Goal: Transaction & Acquisition: Download file/media

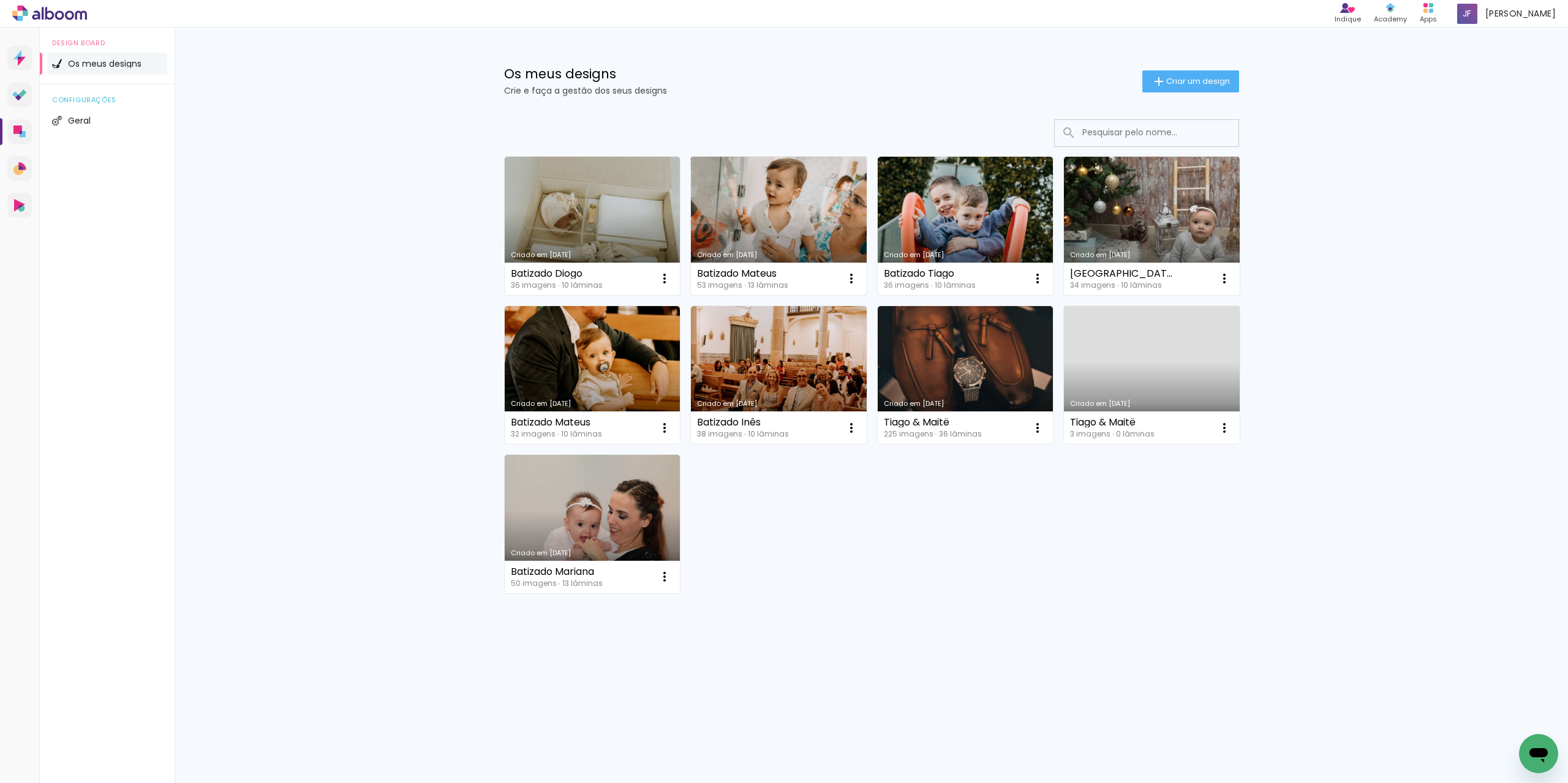
click at [733, 216] on link "Criado em [DATE]" at bounding box center [779, 226] width 176 height 139
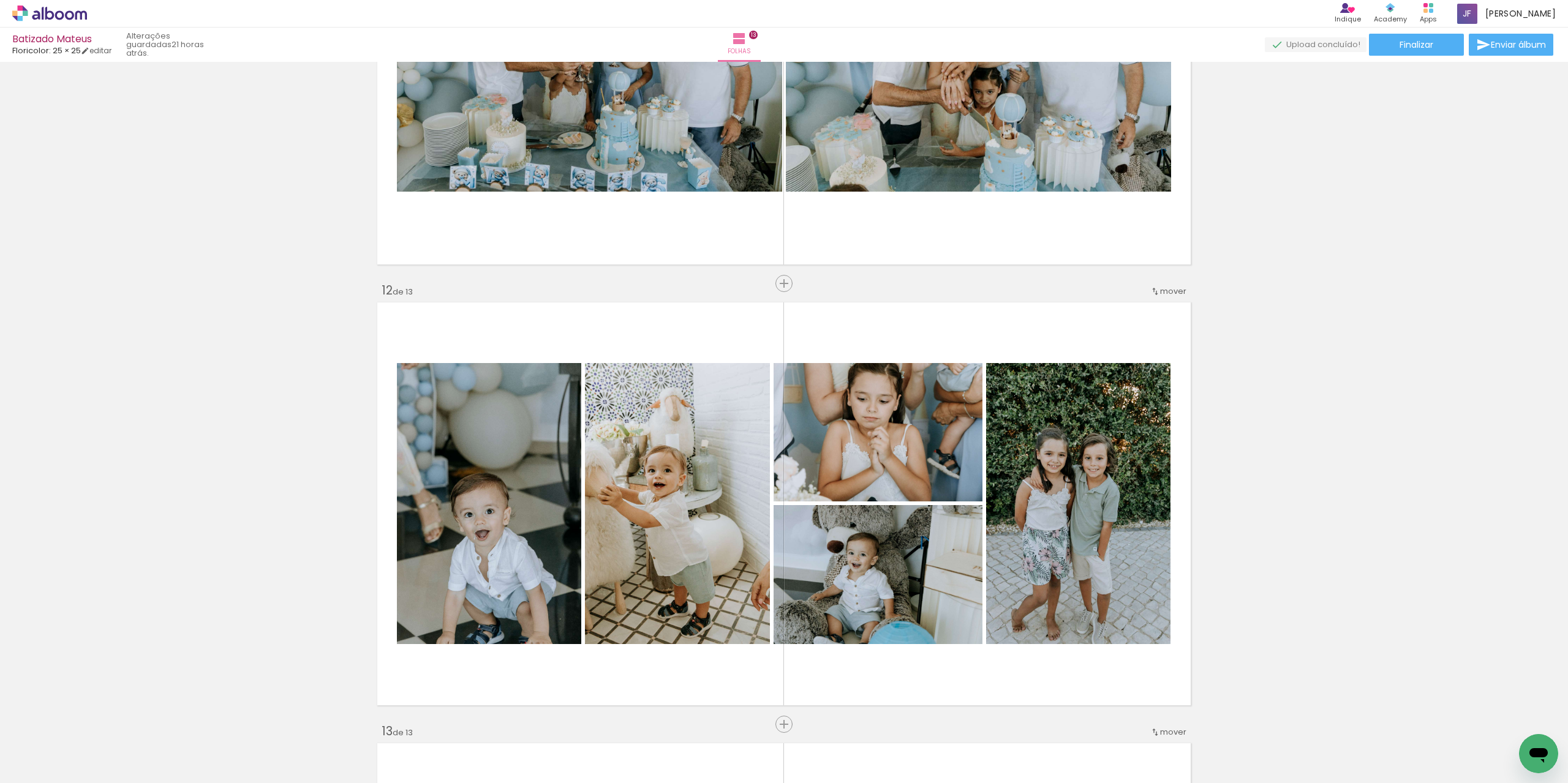
scroll to position [3401, 0]
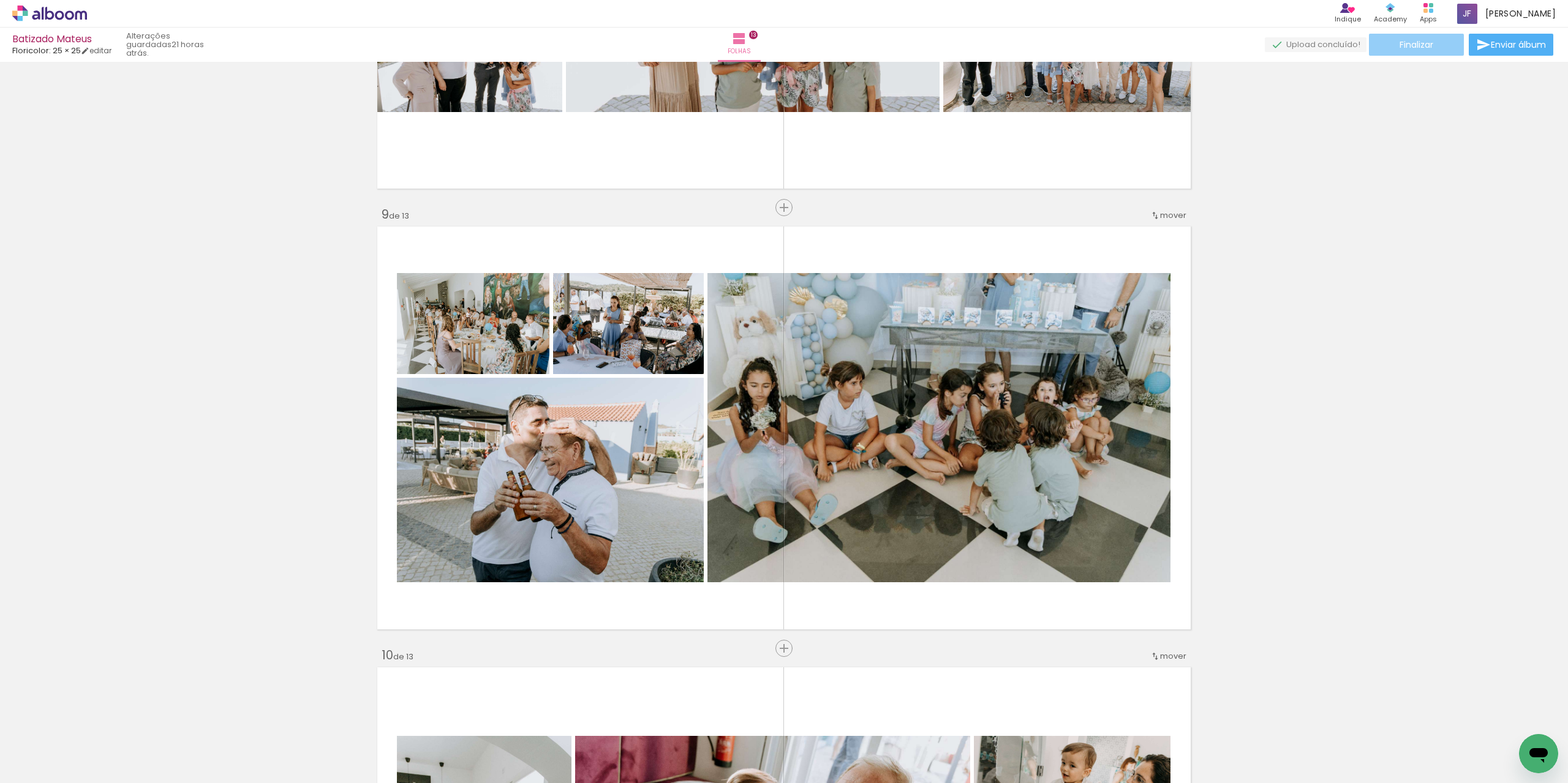
click at [1395, 46] on paper-button "Finalizar" at bounding box center [1416, 44] width 95 height 22
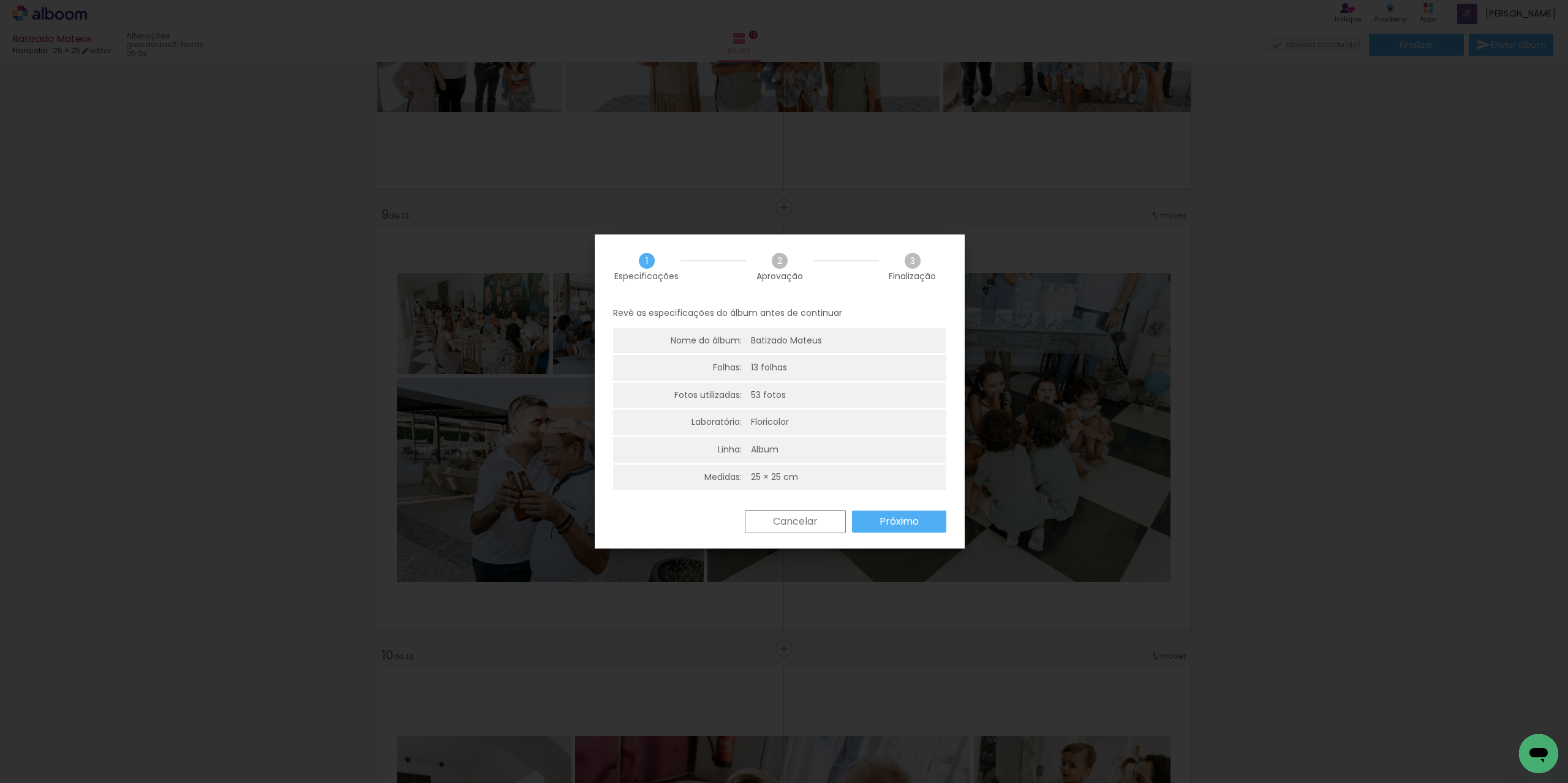
click at [0, 0] on slot "Próximo" at bounding box center [0, 0] width 0 height 0
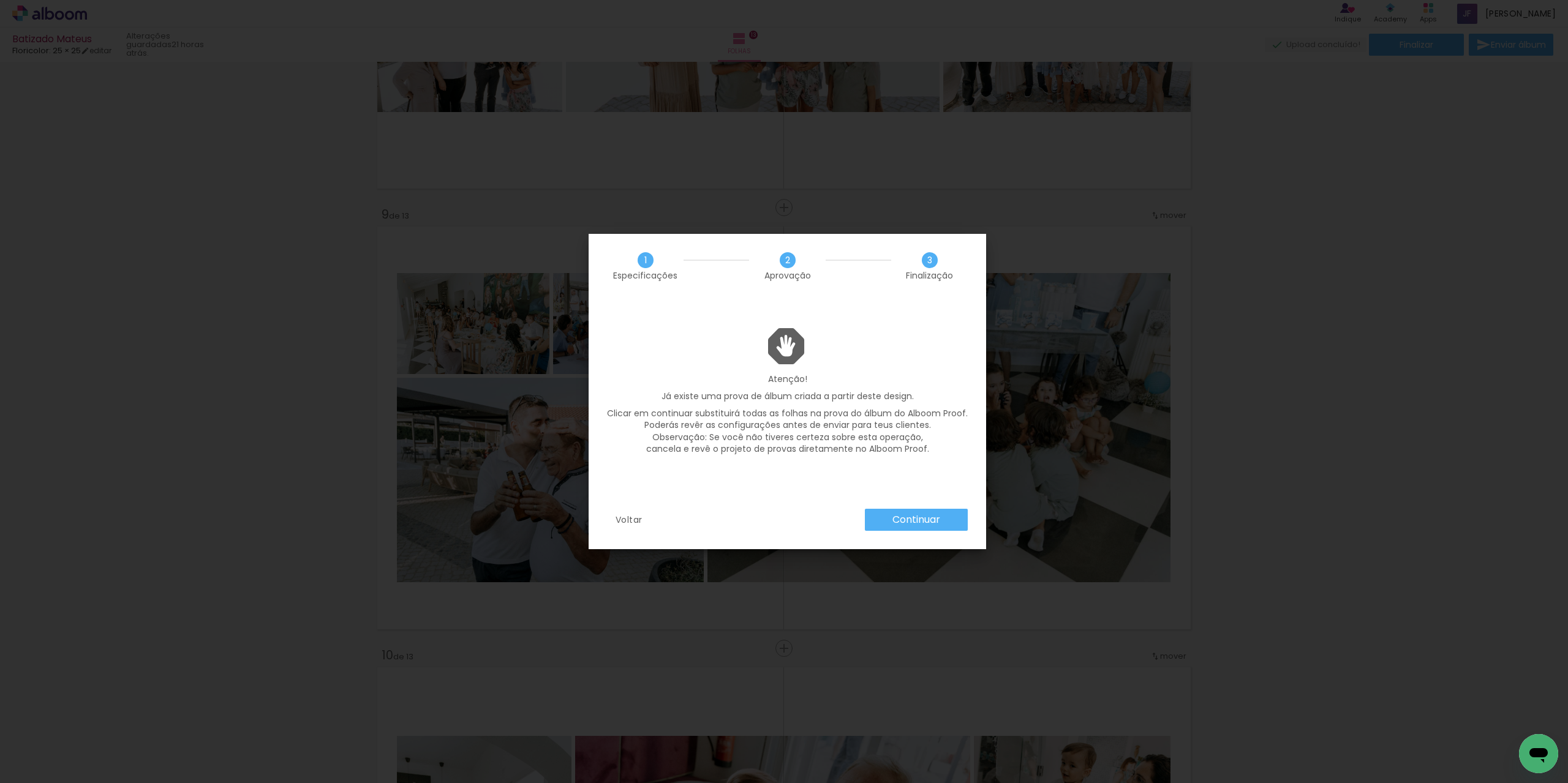
click at [0, 0] on slot "Continuar" at bounding box center [0, 0] width 0 height 0
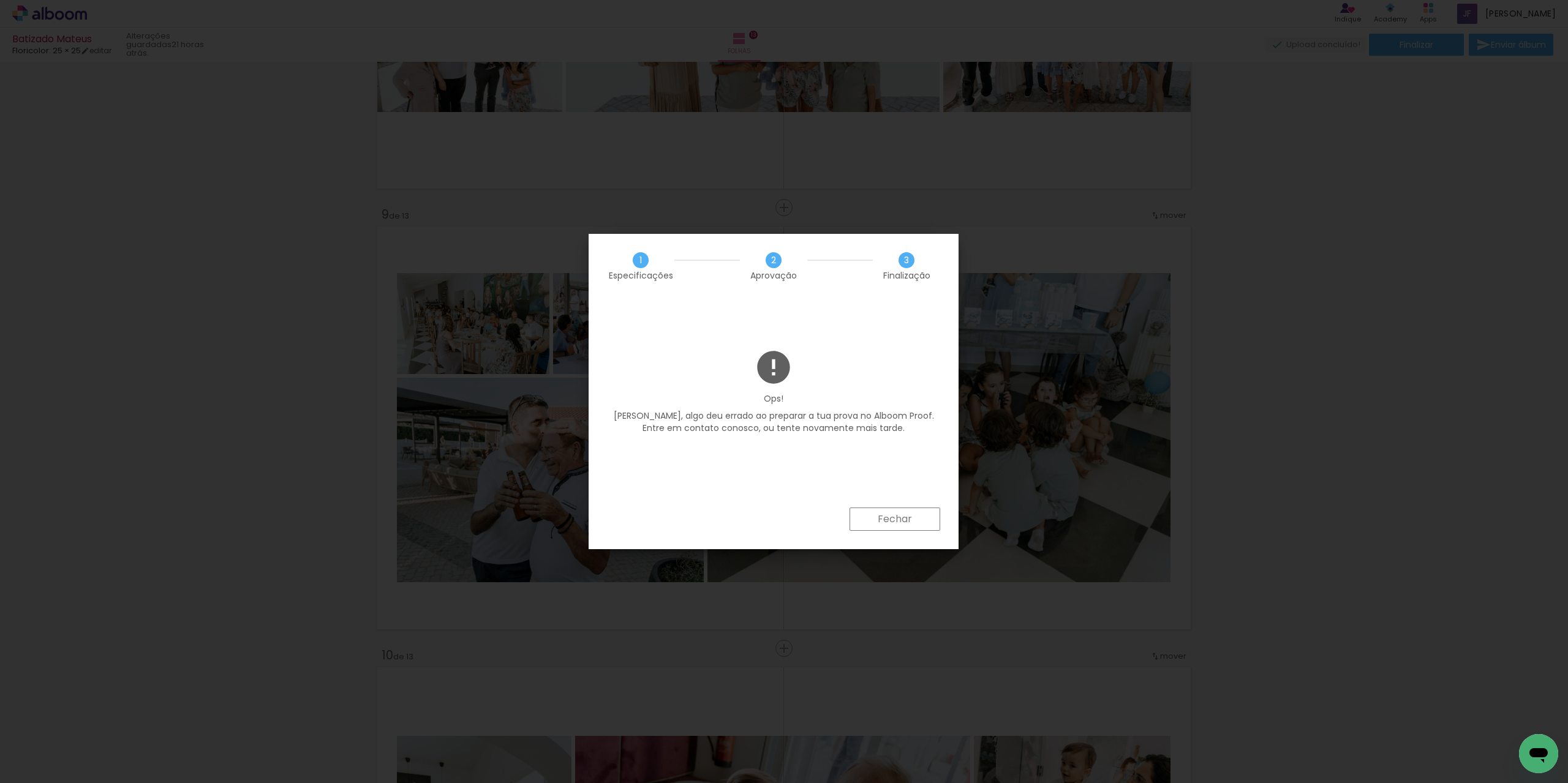
click at [793, 387] on slot "Fechar" at bounding box center [773, 367] width 39 height 39
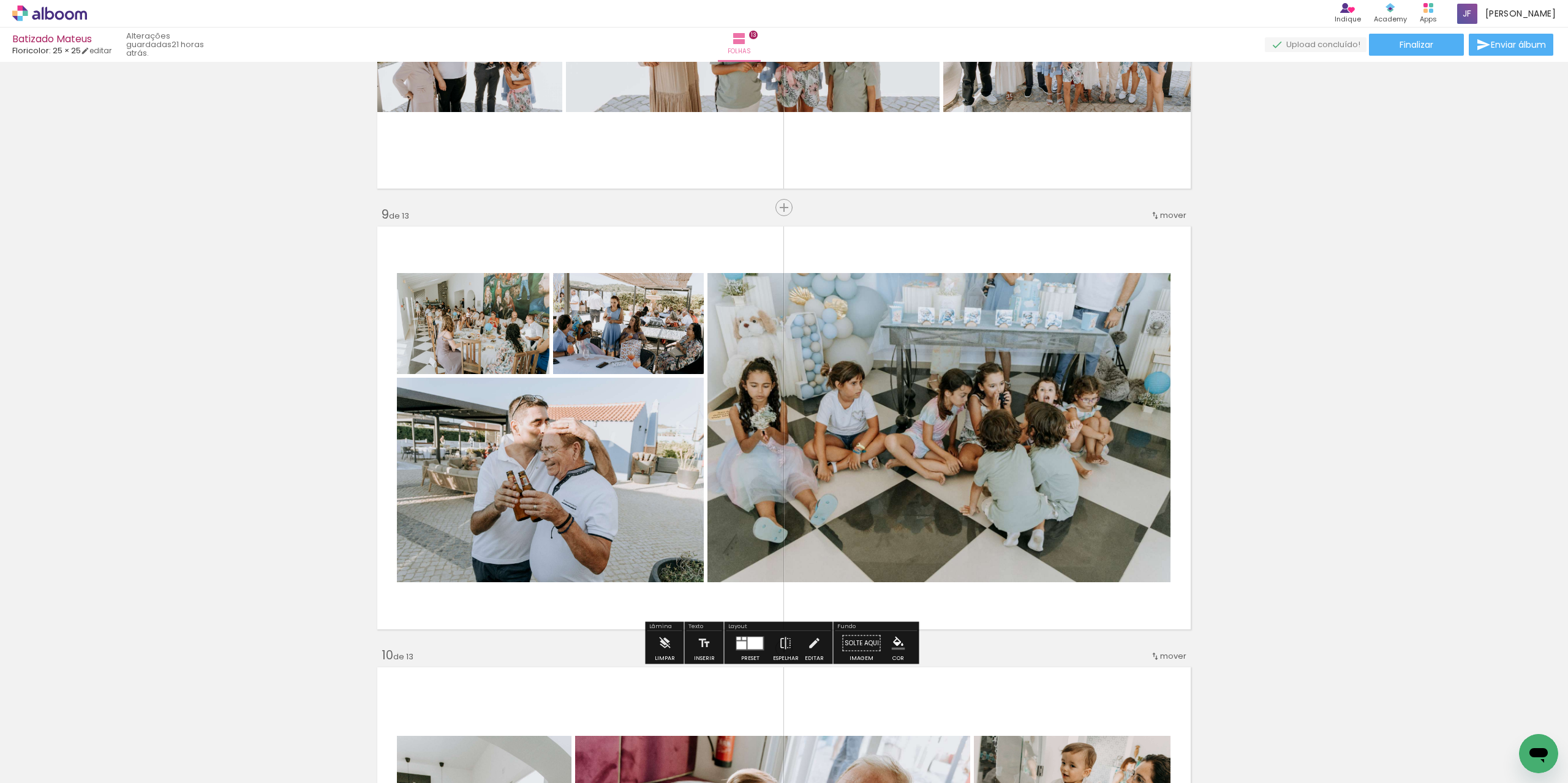
click at [1284, 45] on quentale-upload-monitor at bounding box center [1315, 44] width 101 height 15
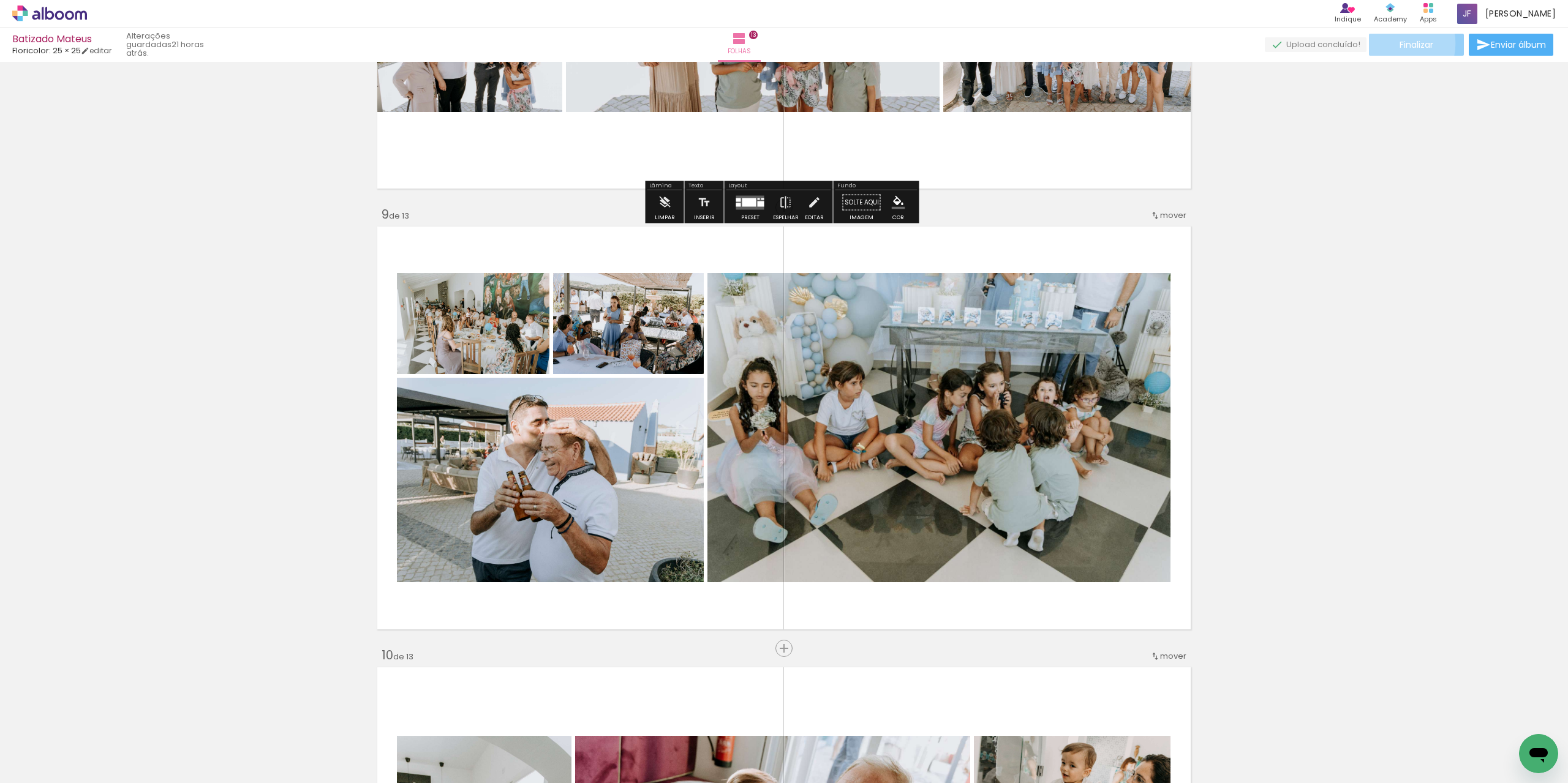
click at [1394, 44] on paper-button "Finalizar" at bounding box center [1416, 44] width 95 height 22
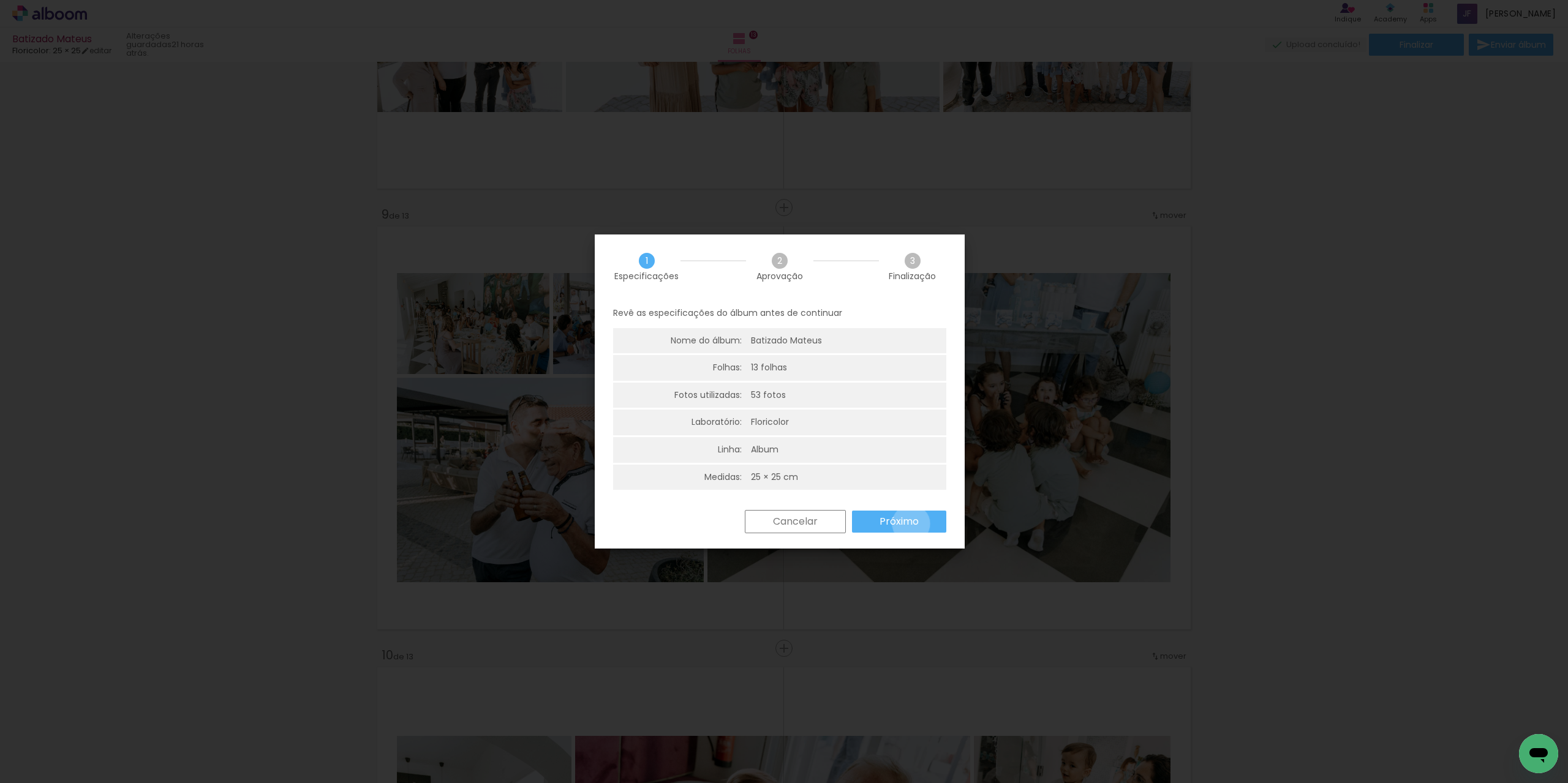
click at [0, 0] on slot "Próximo" at bounding box center [0, 0] width 0 height 0
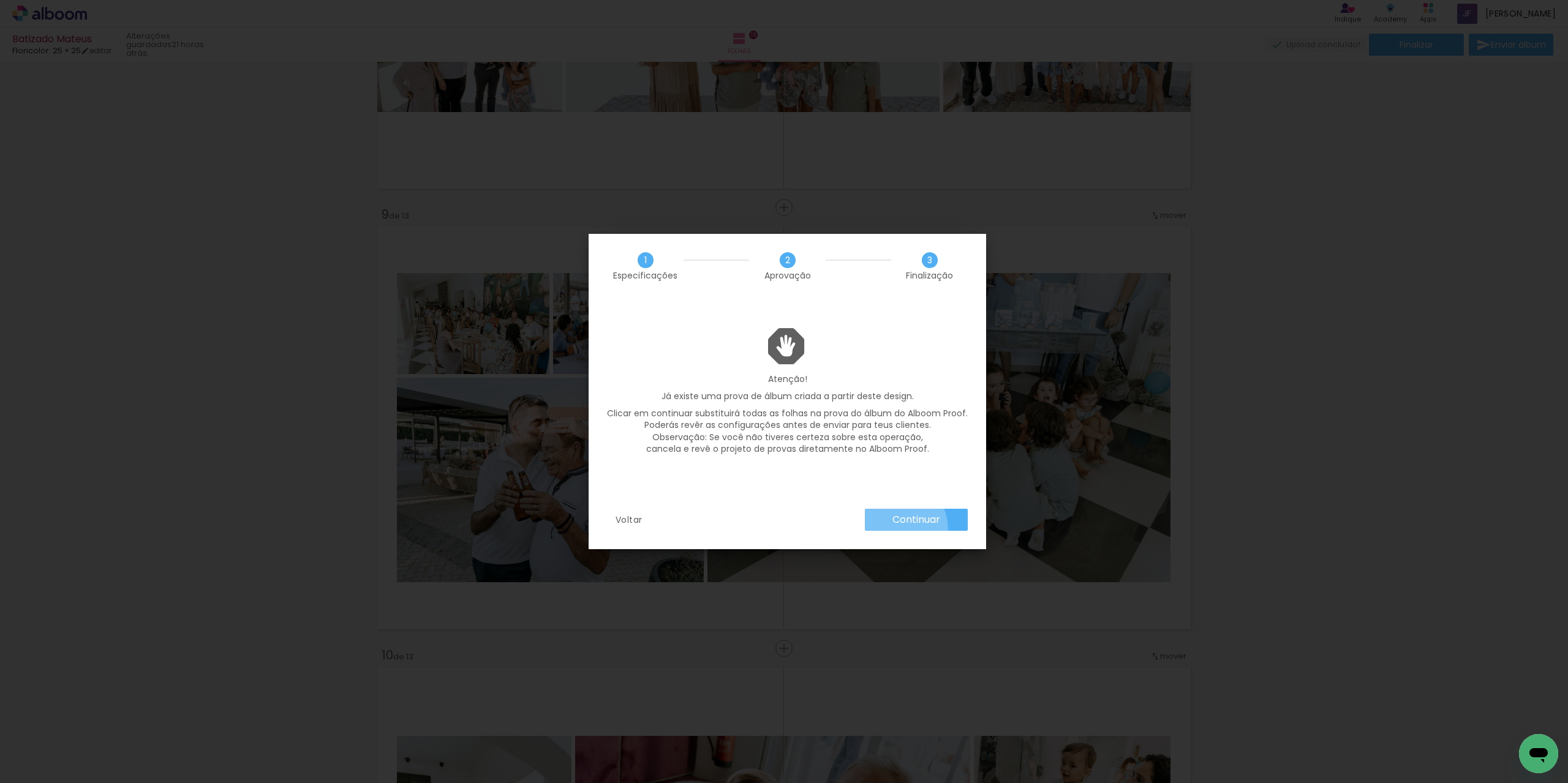
click at [0, 0] on paper-button "Continuar" at bounding box center [0, 0] width 0 height 0
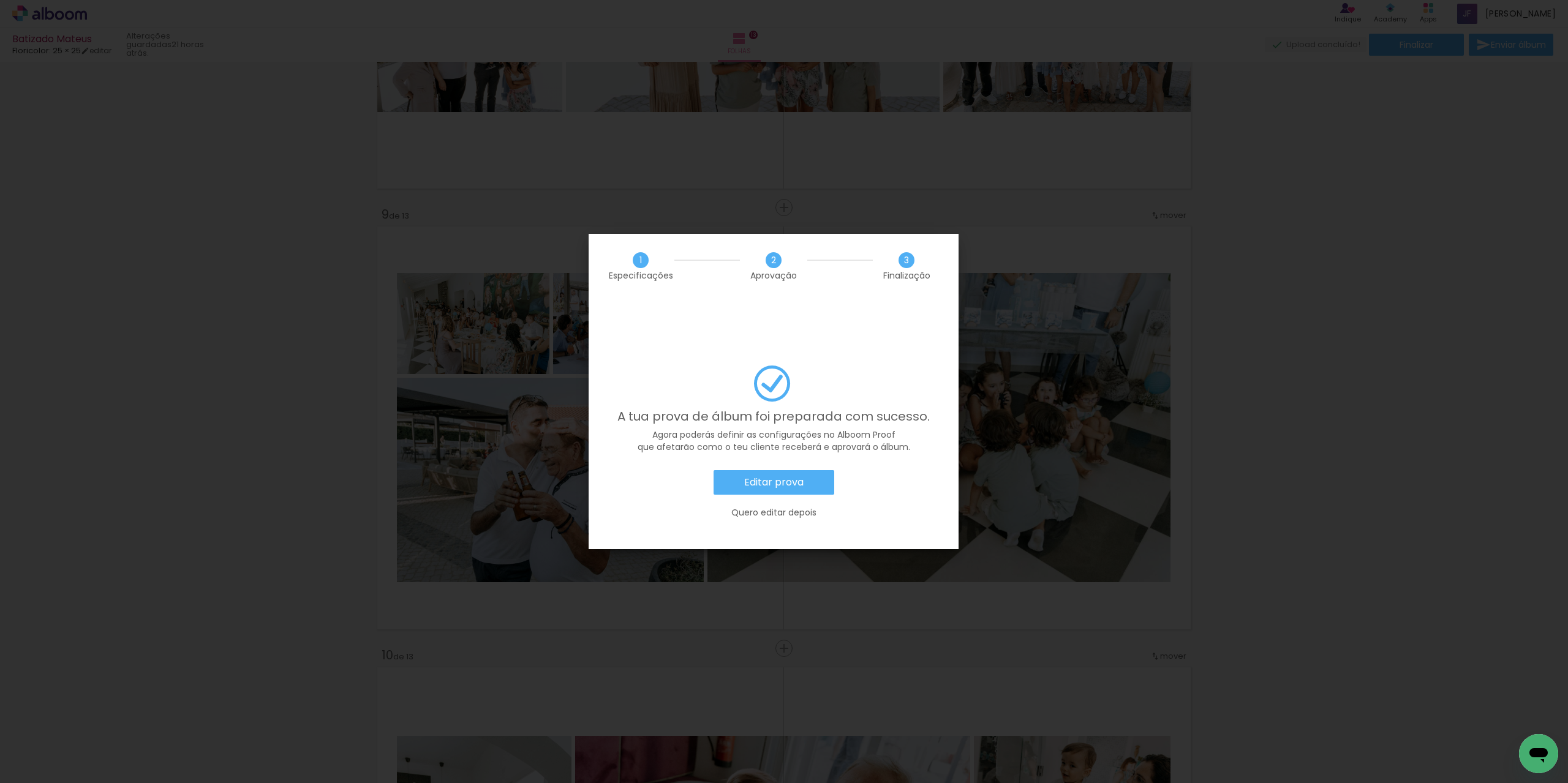
click at [0, 0] on slot "Quero editar depois" at bounding box center [0, 0] width 0 height 0
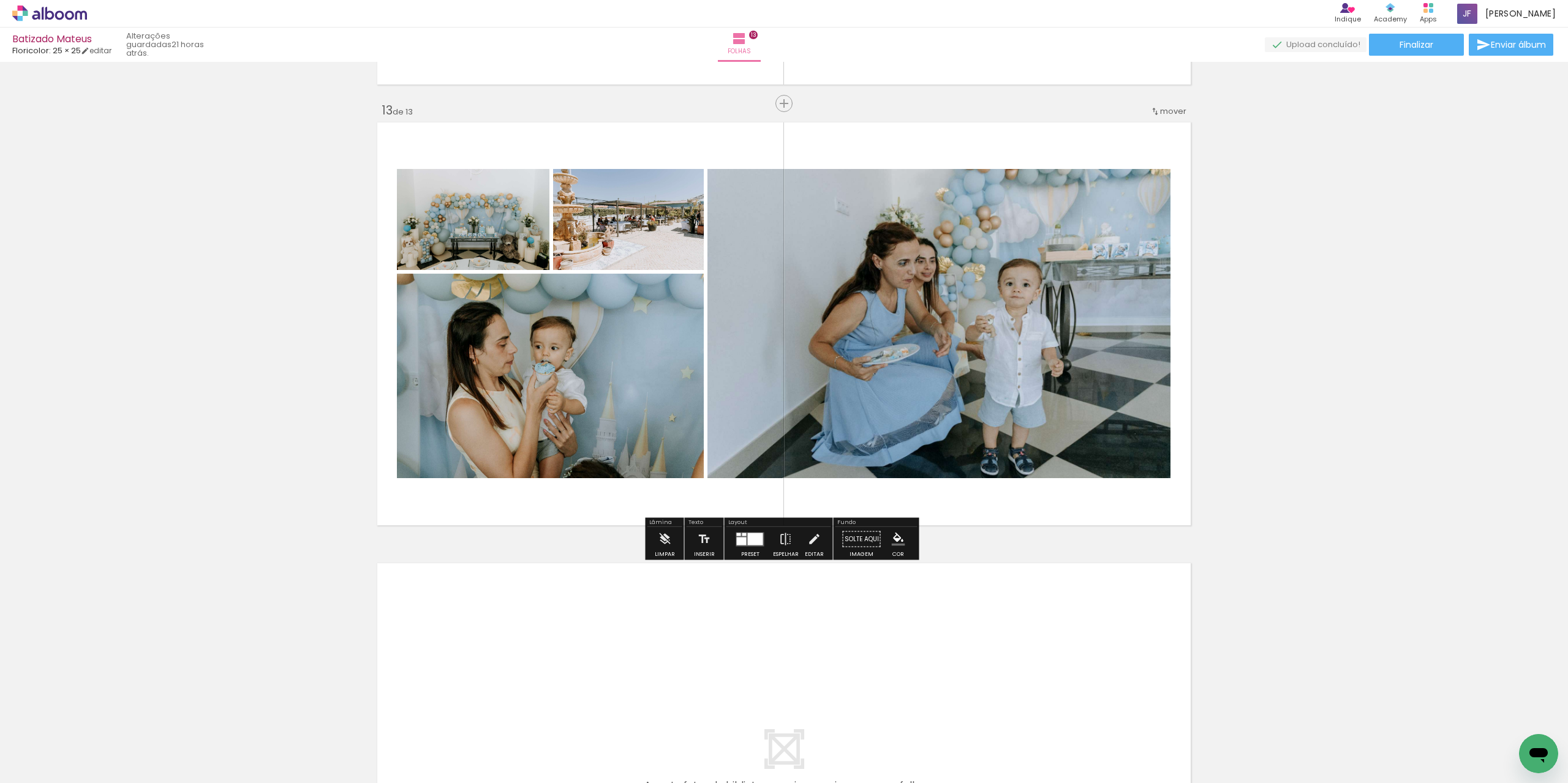
scroll to position [5145, 0]
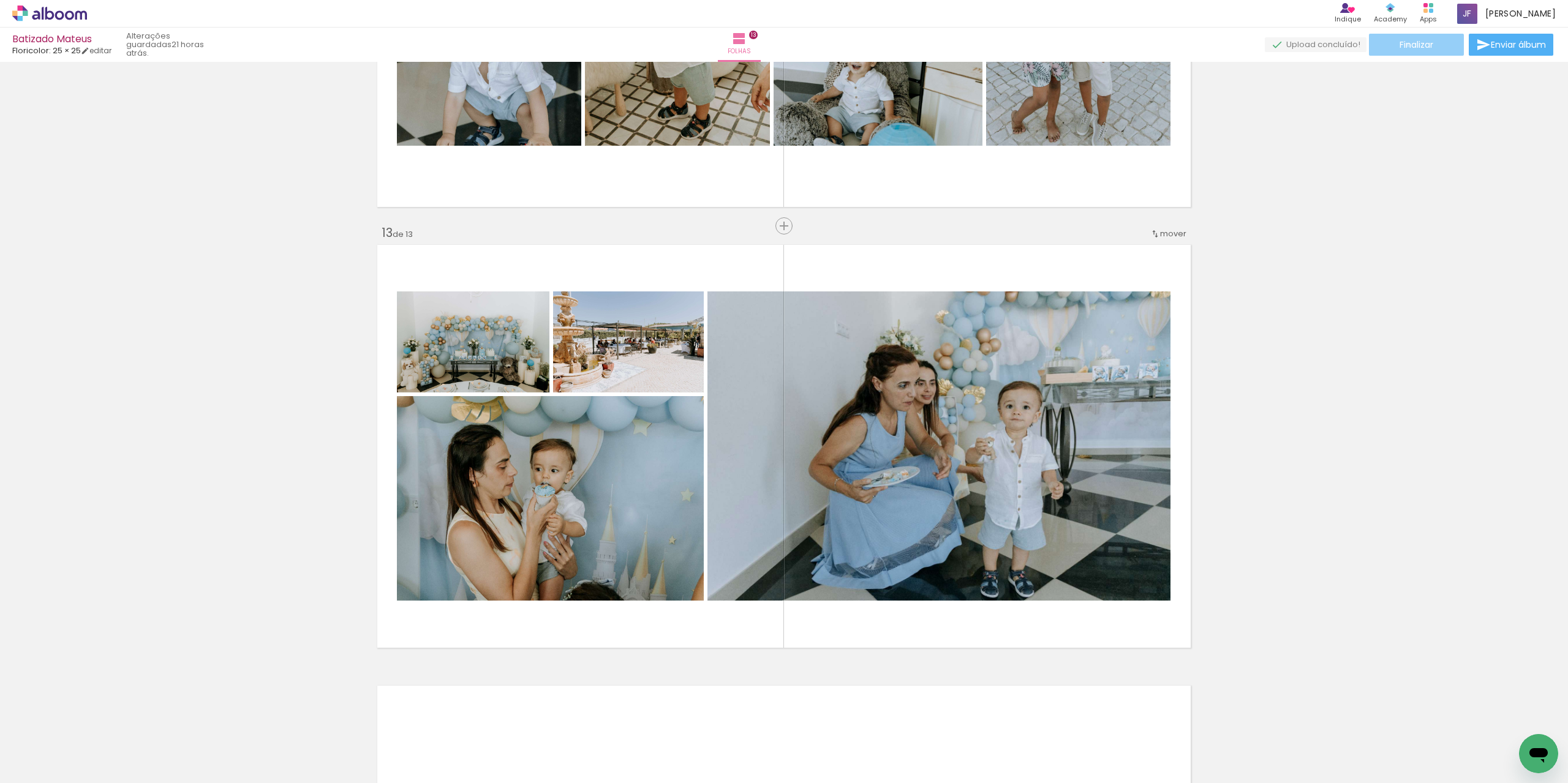
click at [1407, 45] on span "Finalizar" at bounding box center [1416, 45] width 34 height 9
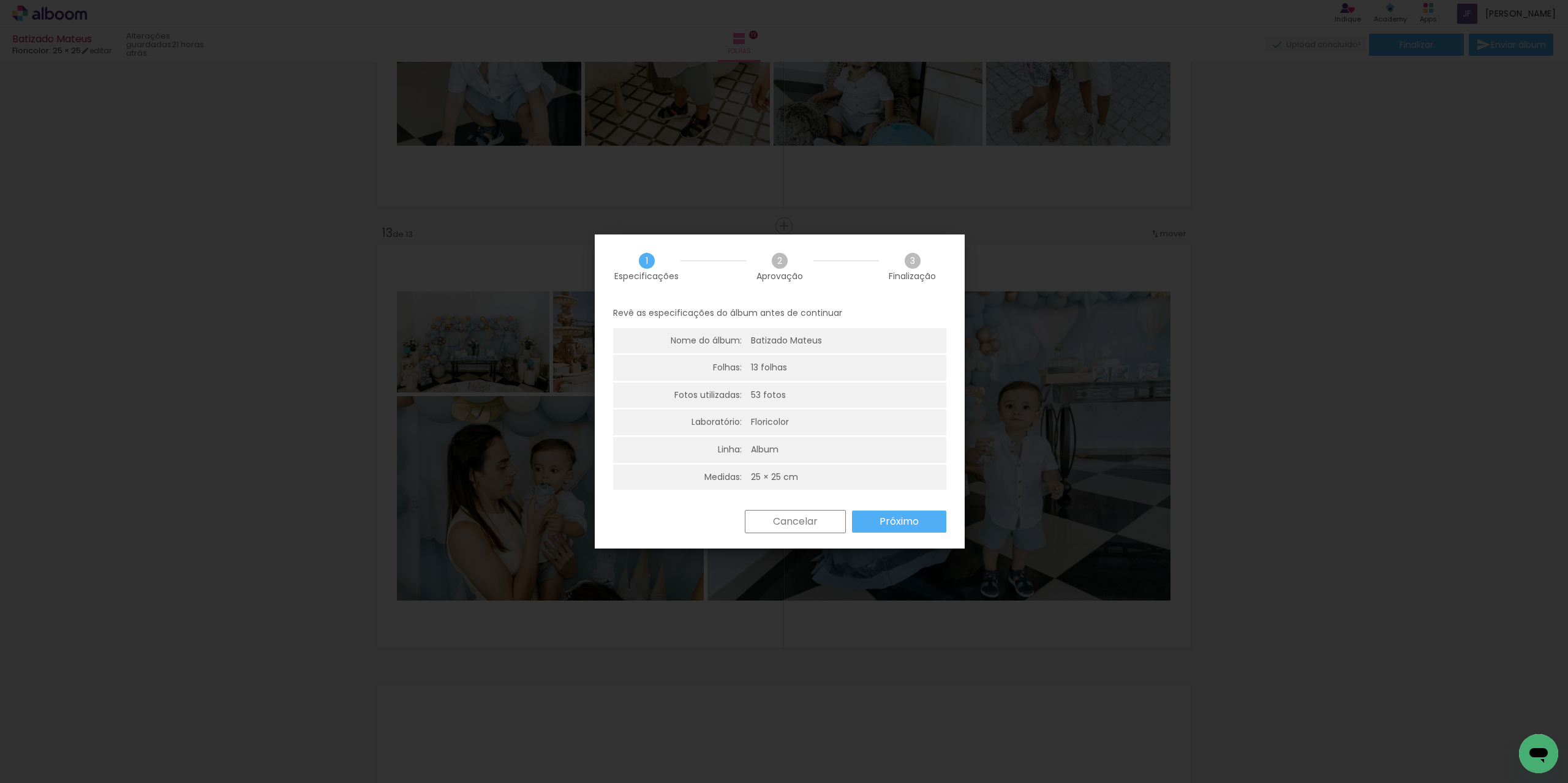
click at [0, 0] on slot "Próximo" at bounding box center [0, 0] width 0 height 0
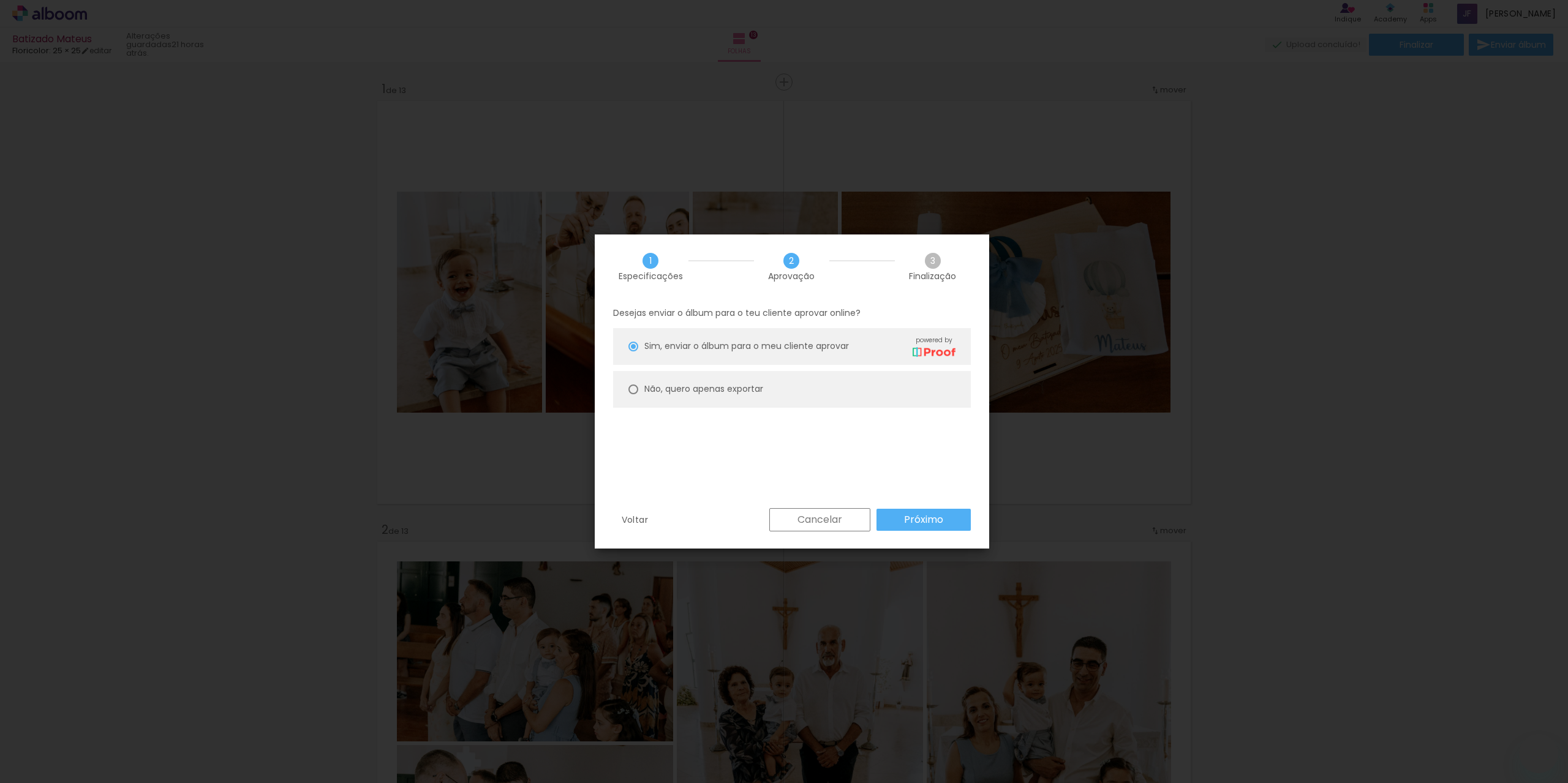
click at [0, 0] on slot "Não, quero apenas exportar" at bounding box center [0, 0] width 0 height 0
type paper-radio-button "on"
click at [0, 0] on slot "Não, quero apenas exportar" at bounding box center [0, 0] width 0 height 0
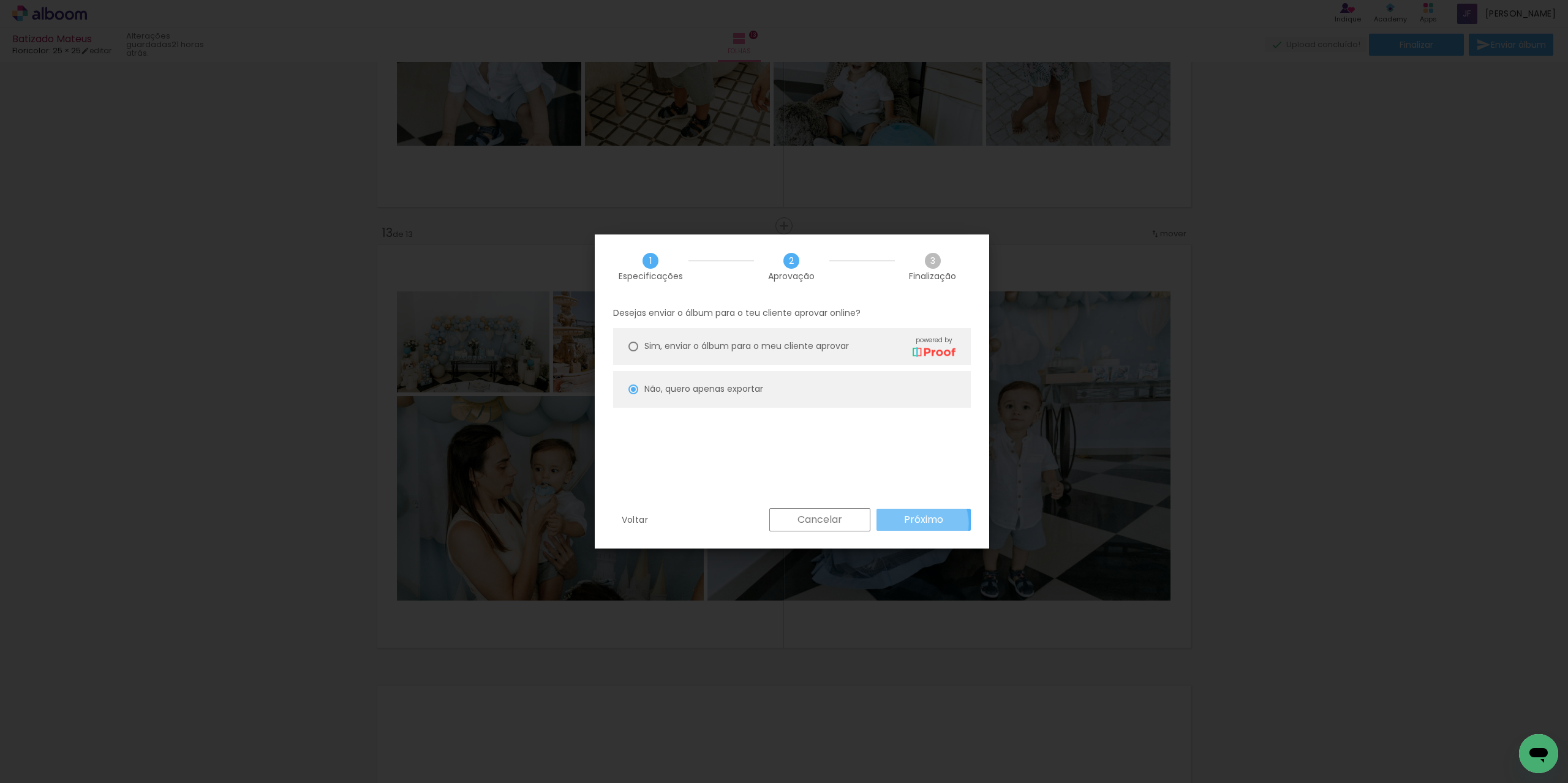
click at [0, 0] on slot "Próximo" at bounding box center [0, 0] width 0 height 0
type input "Alta, 300 DPI"
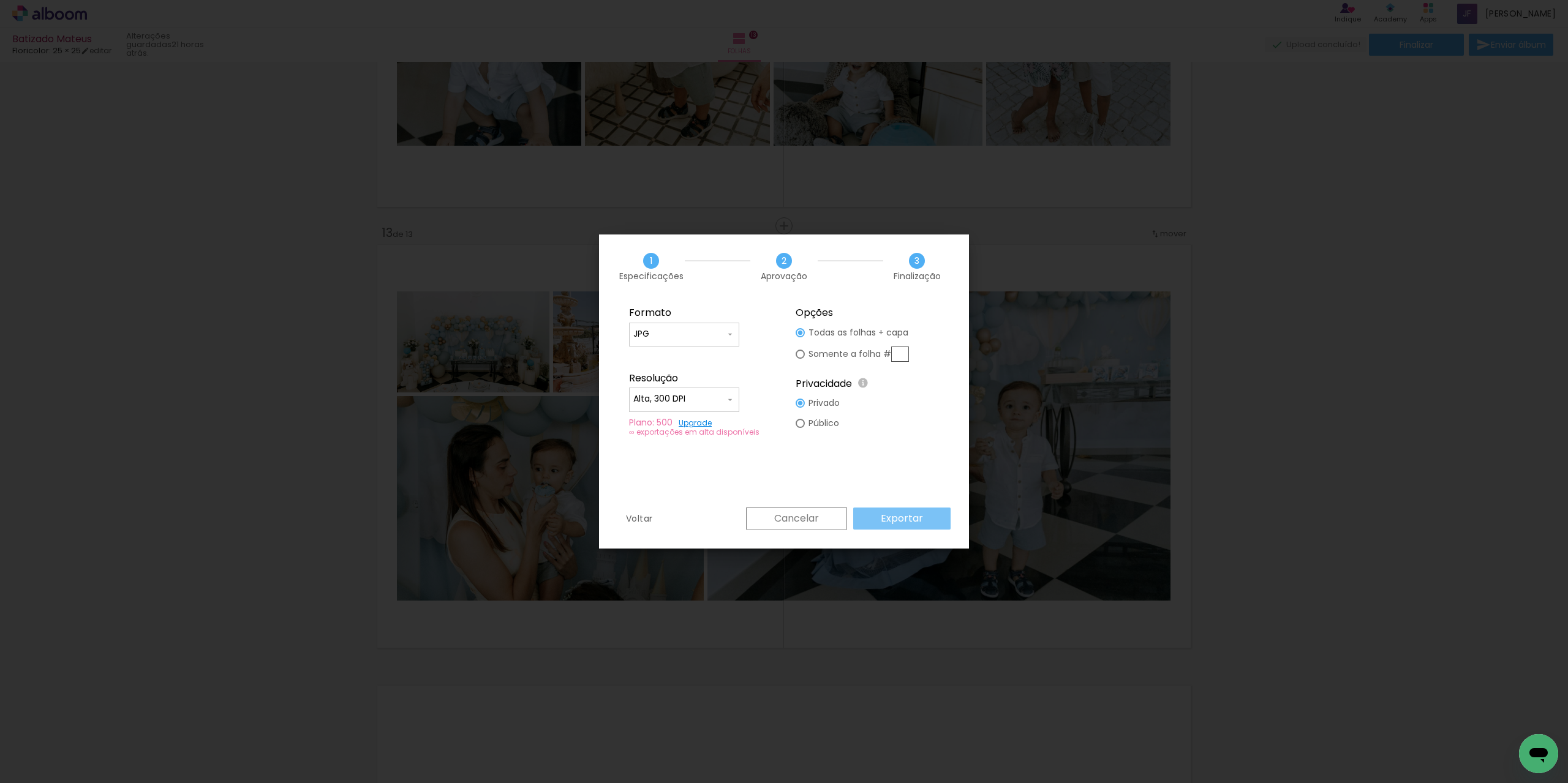
click at [0, 0] on slot "Exportar" at bounding box center [0, 0] width 0 height 0
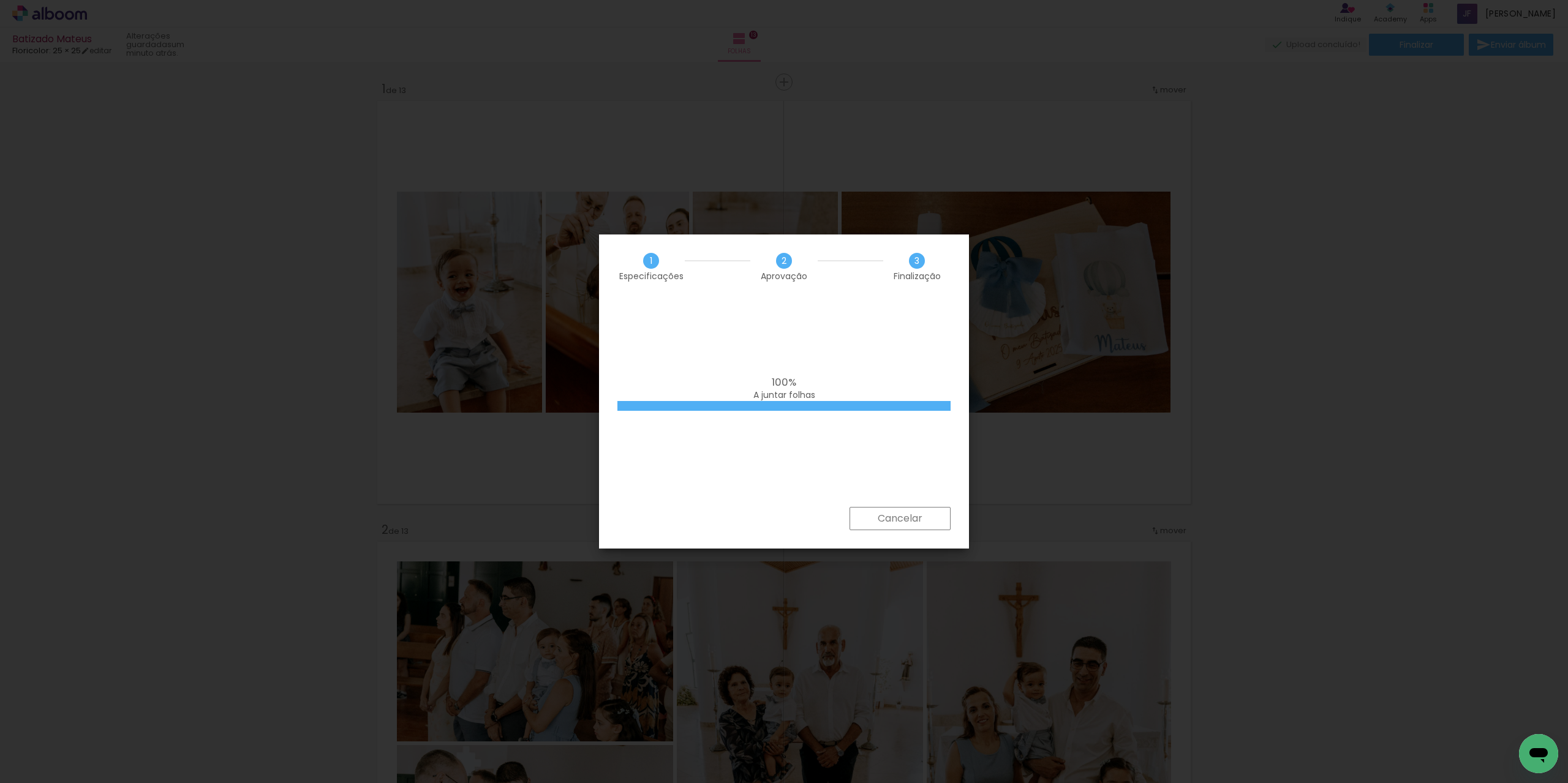
scroll to position [5145, 0]
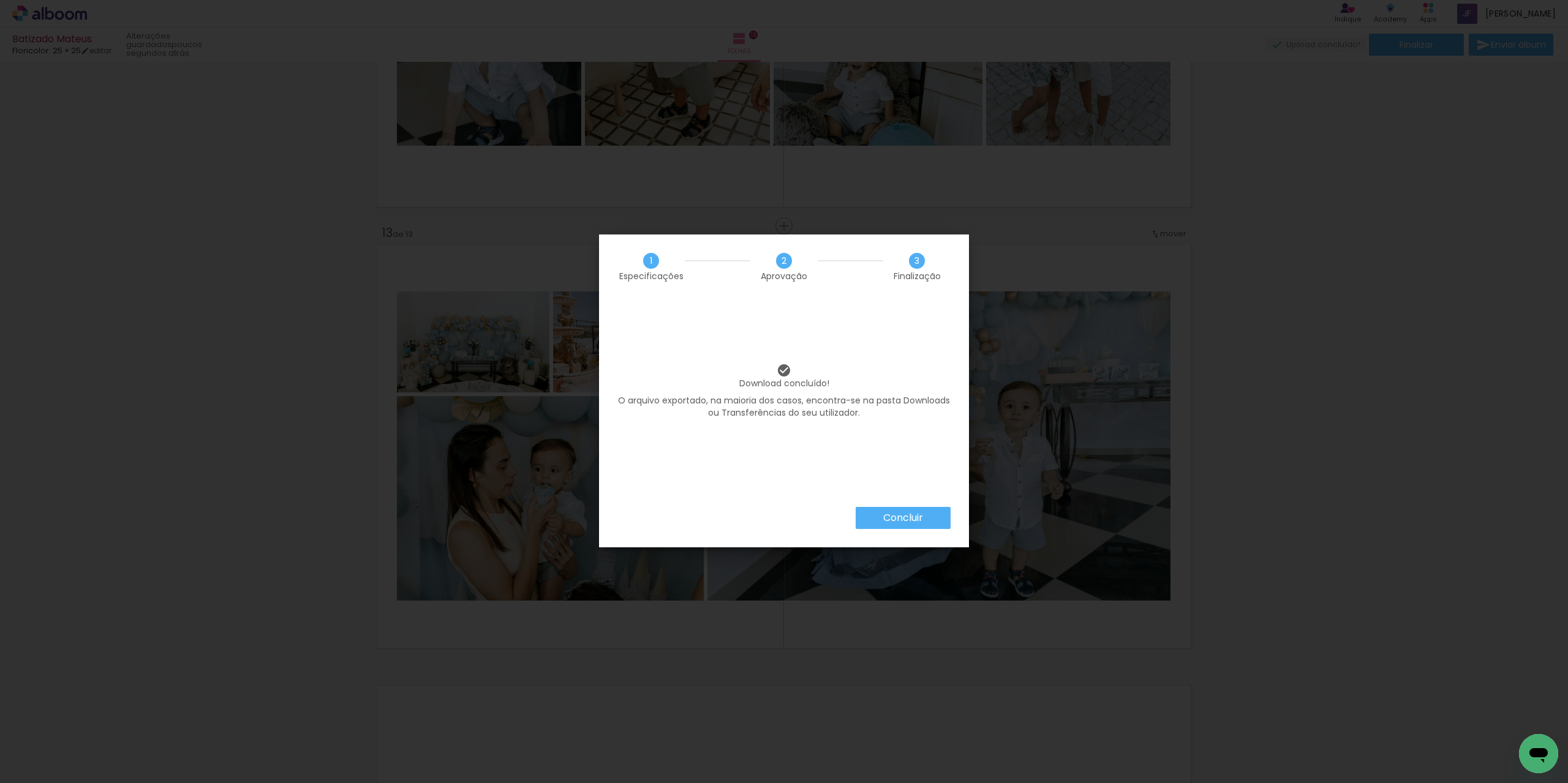
click at [0, 0] on slot "Concluir" at bounding box center [0, 0] width 0 height 0
